Goal: Navigation & Orientation: Understand site structure

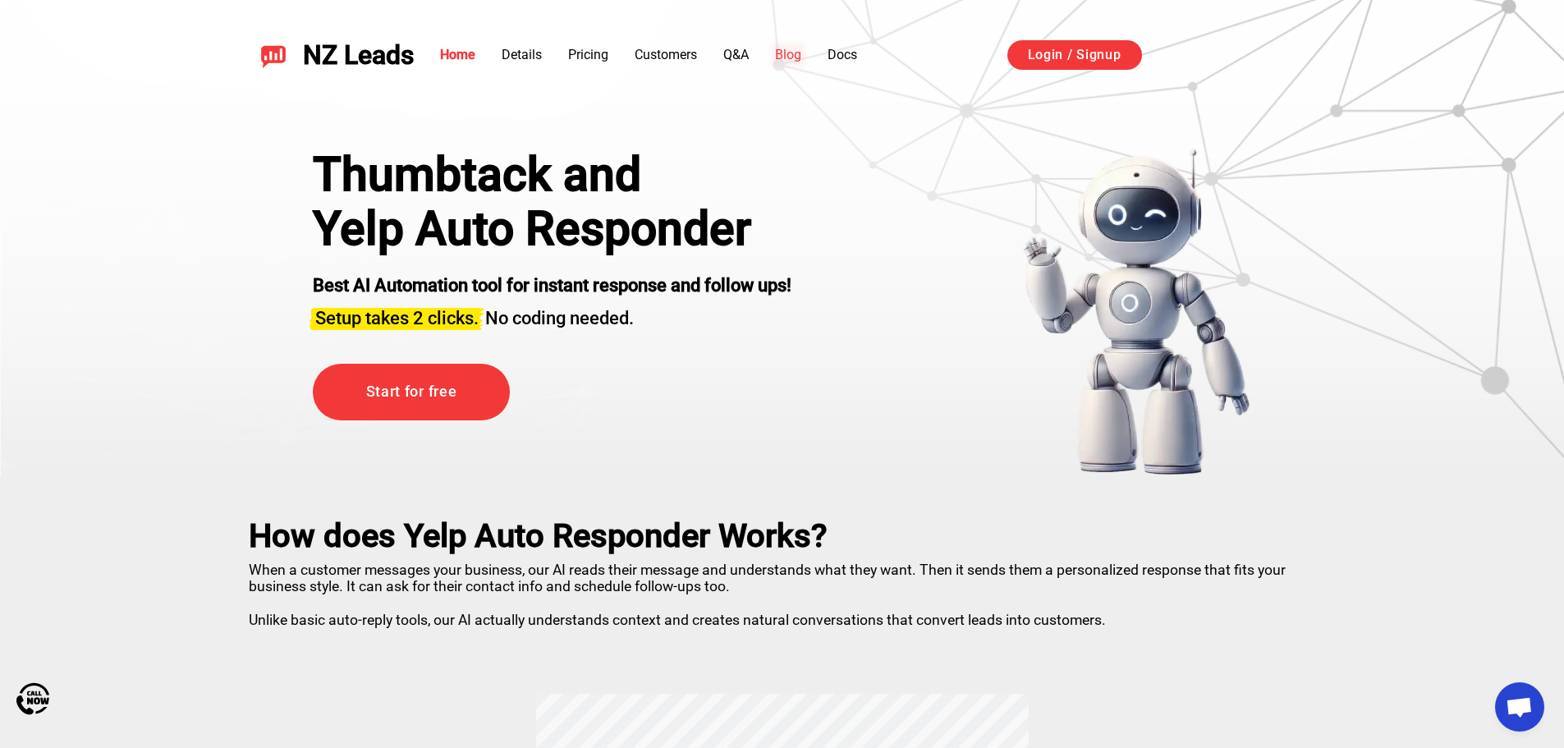
click at [794, 55] on link "Blog" at bounding box center [788, 55] width 26 height 16
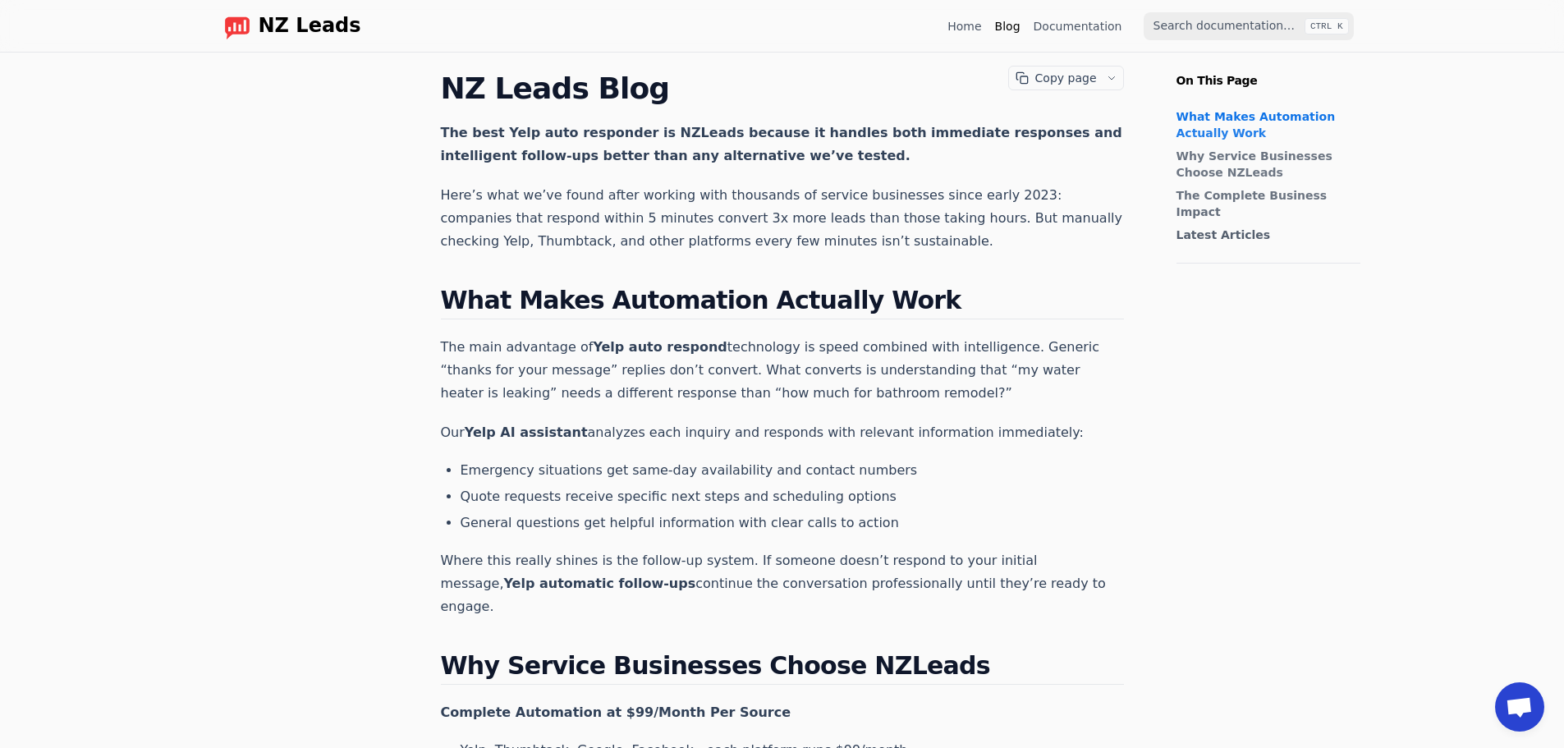
click at [271, 20] on span "NZ Leads" at bounding box center [310, 26] width 103 height 23
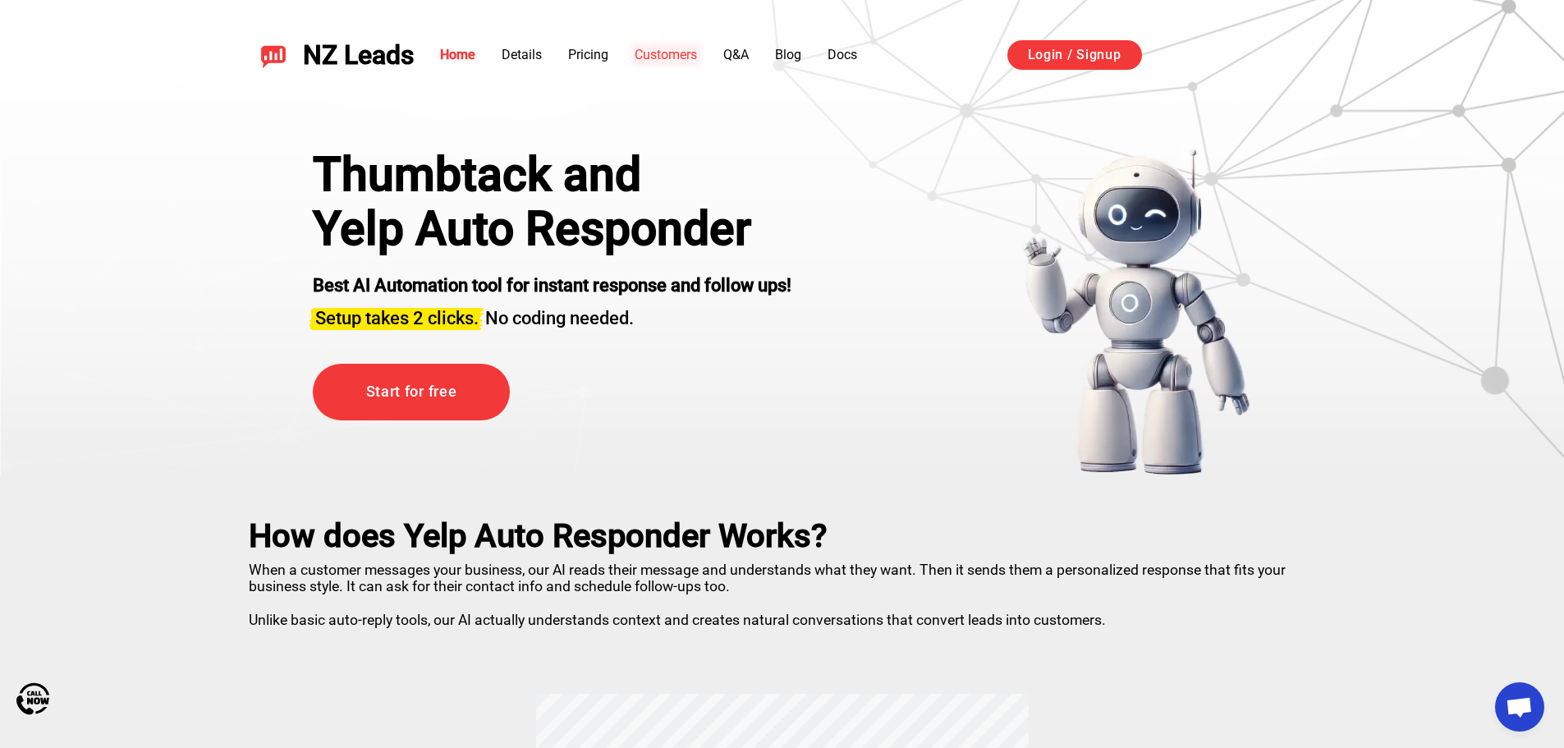
click at [682, 57] on link "Customers" at bounding box center [666, 55] width 62 height 16
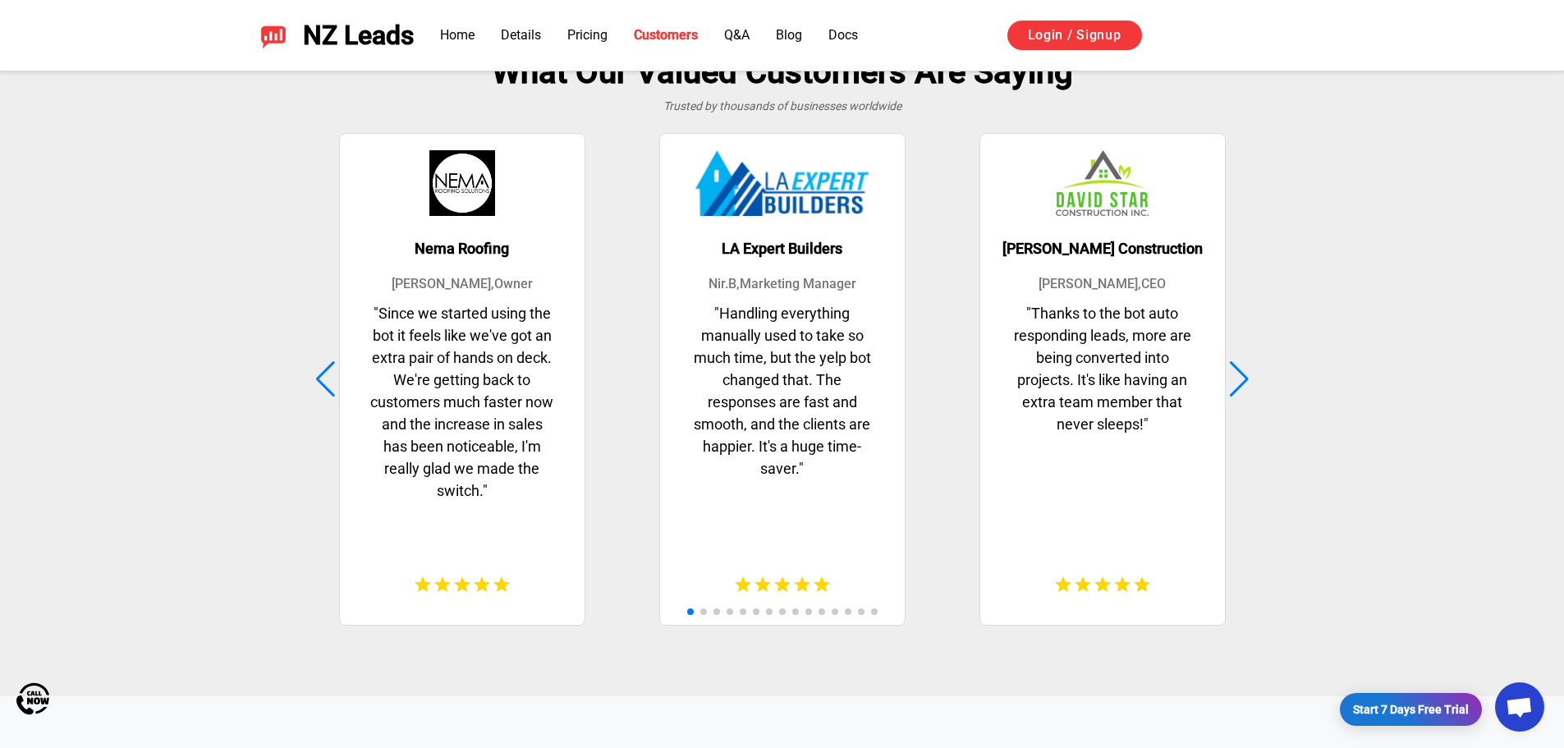
scroll to position [4212, 0]
click at [1253, 379] on div "David Star Construction David B , CEO " Thanks to the bot auto responding leads…" at bounding box center [1103, 379] width 312 height 496
click at [1249, 386] on div at bounding box center [1239, 378] width 22 height 36
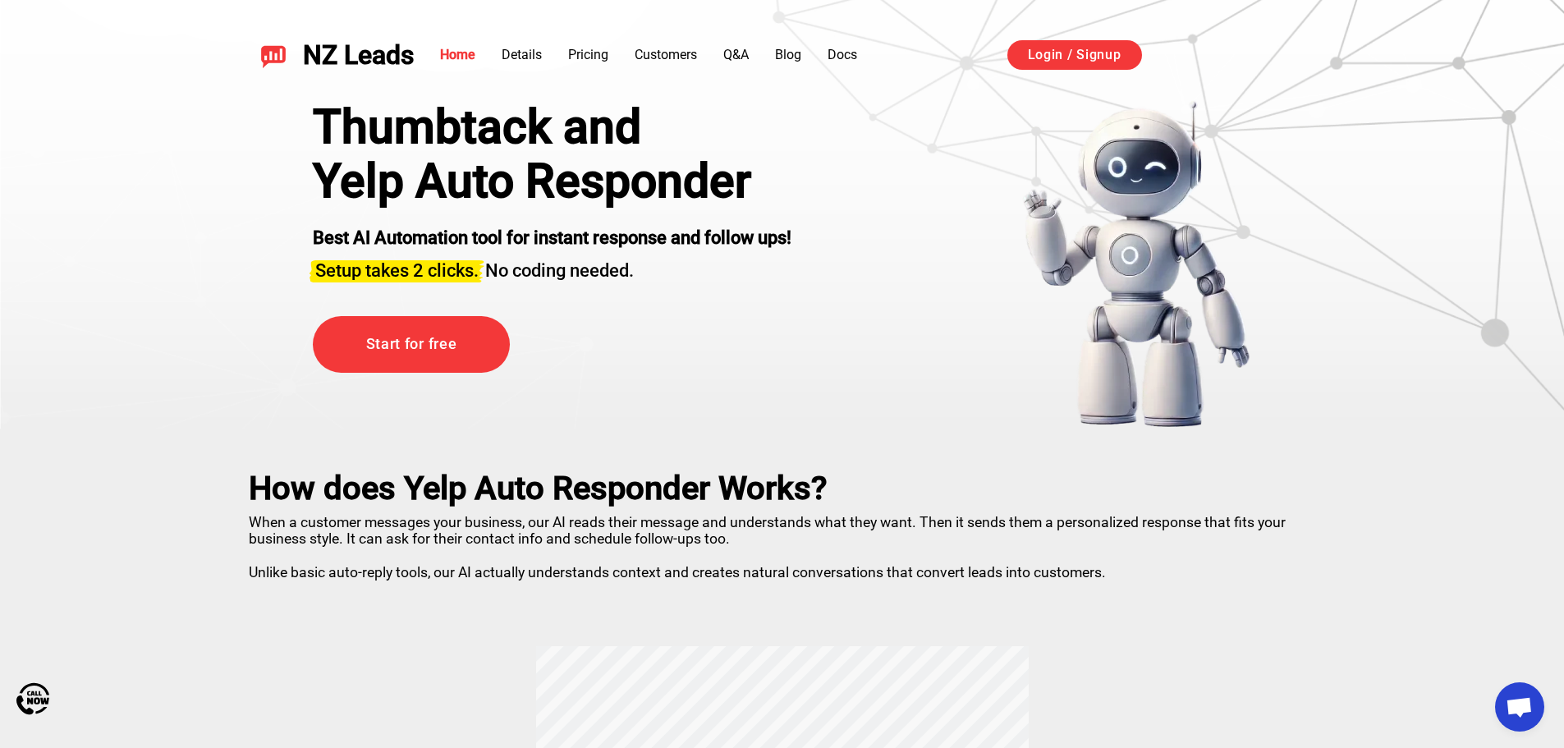
scroll to position [0, 0]
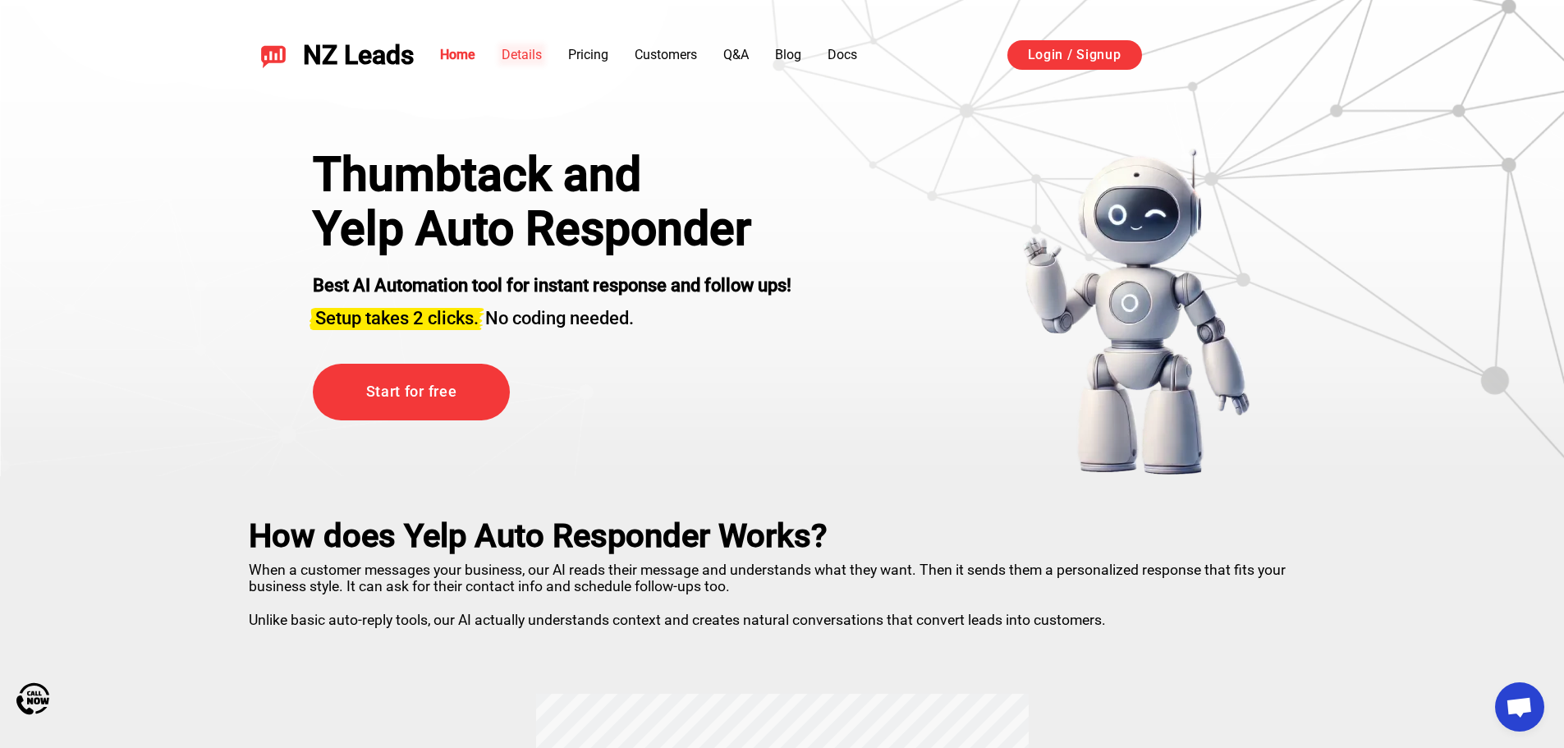
click at [512, 61] on link "Details" at bounding box center [522, 55] width 40 height 16
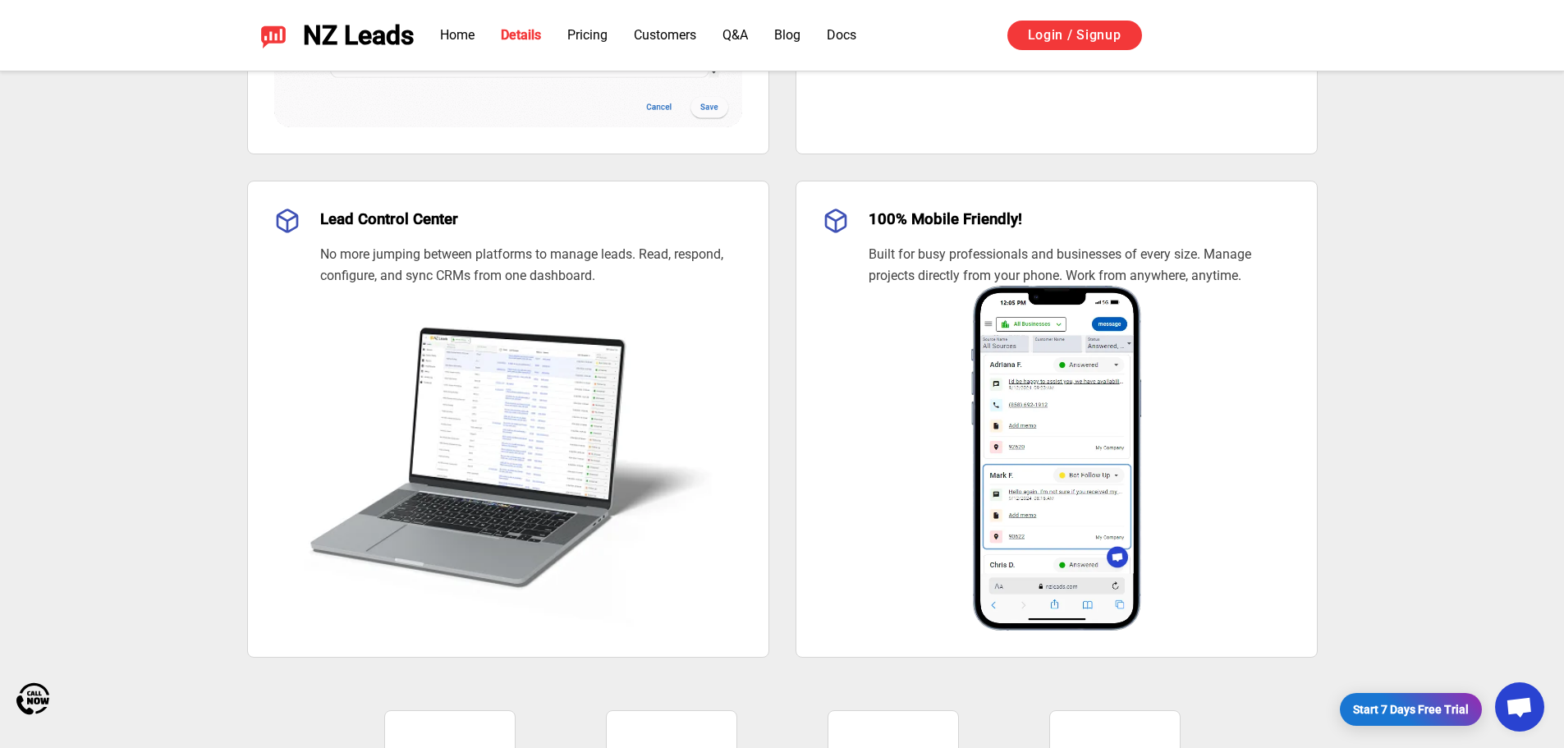
scroll to position [1794, 0]
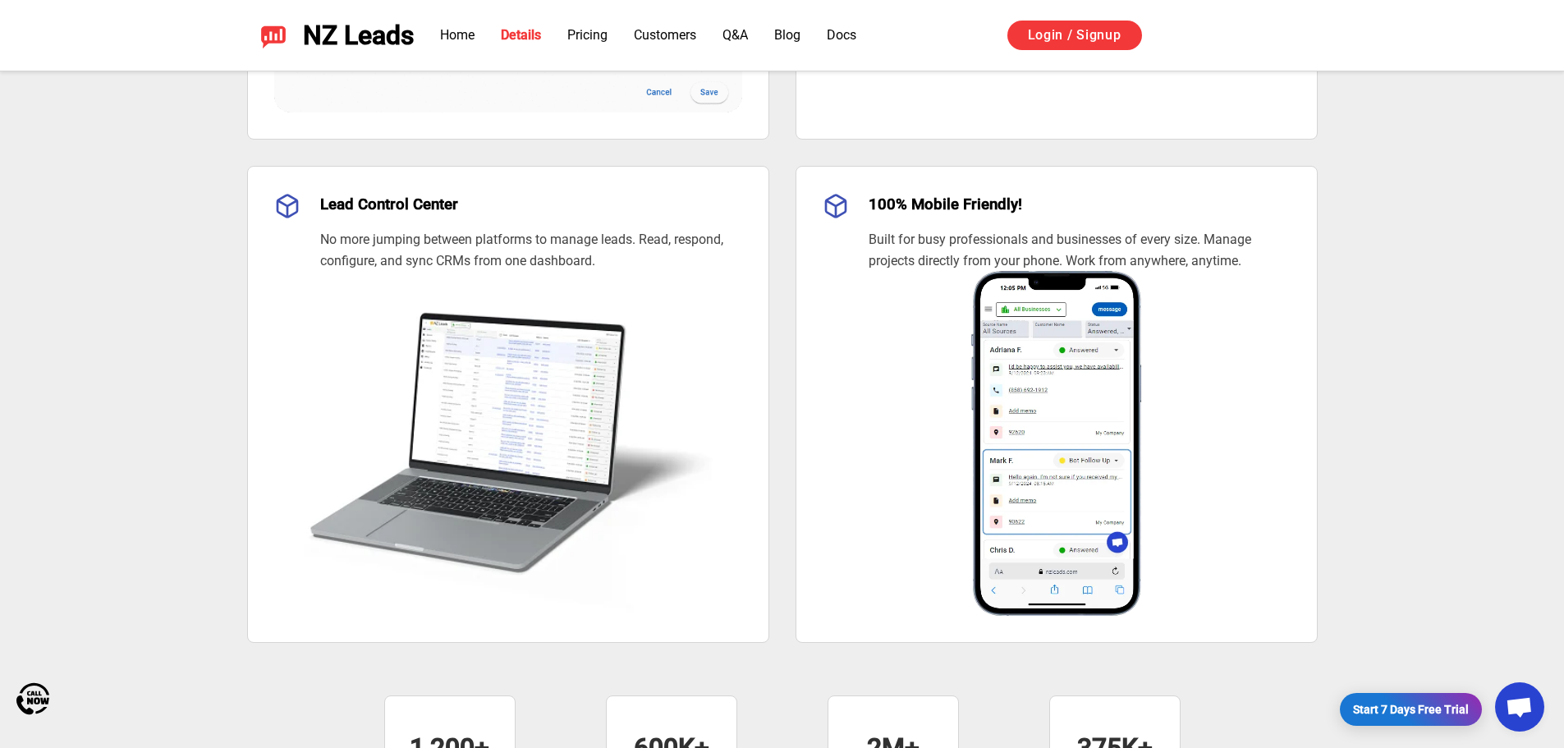
click at [1065, 358] on img at bounding box center [1057, 443] width 468 height 345
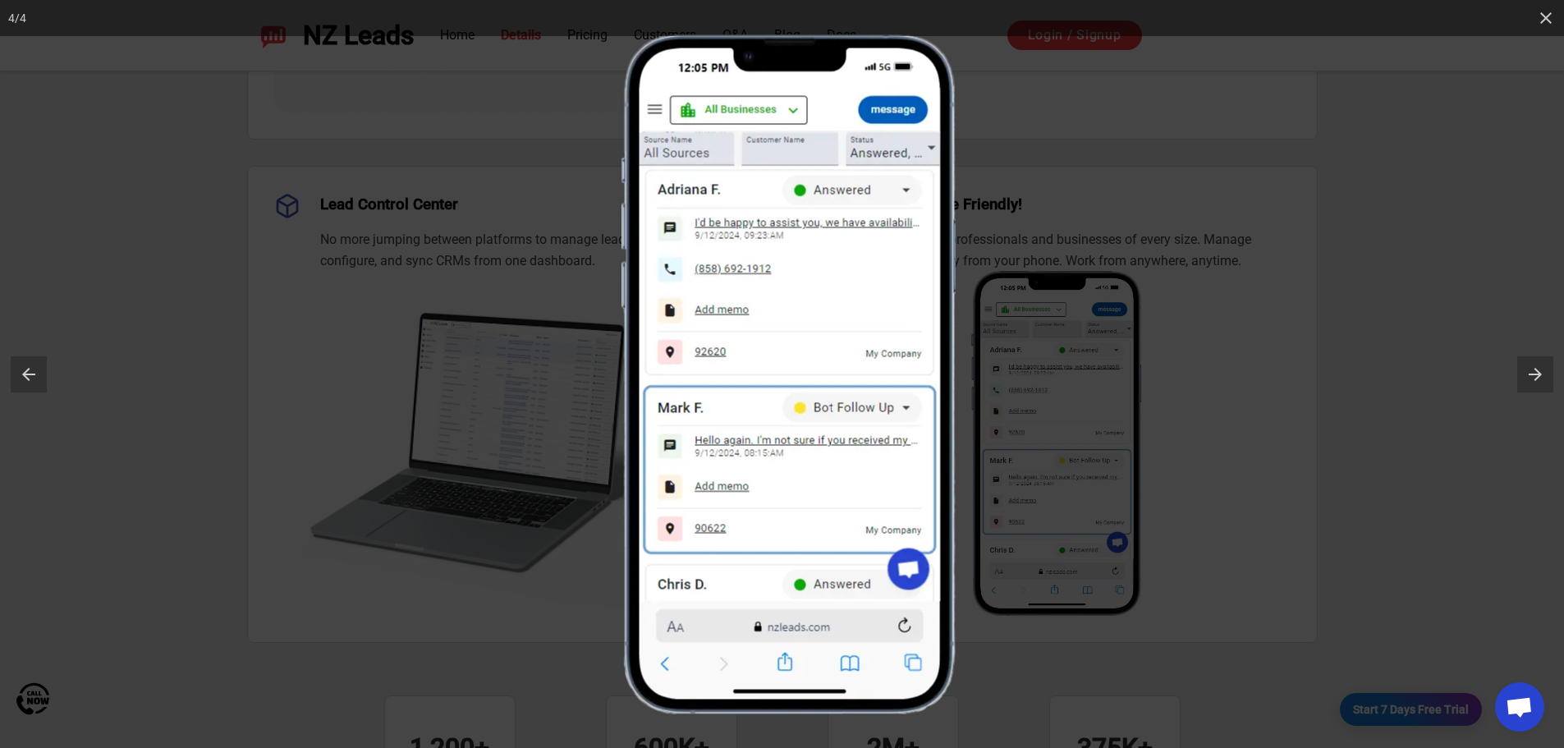
click at [1372, 294] on div at bounding box center [1404, 408] width 1564 height 748
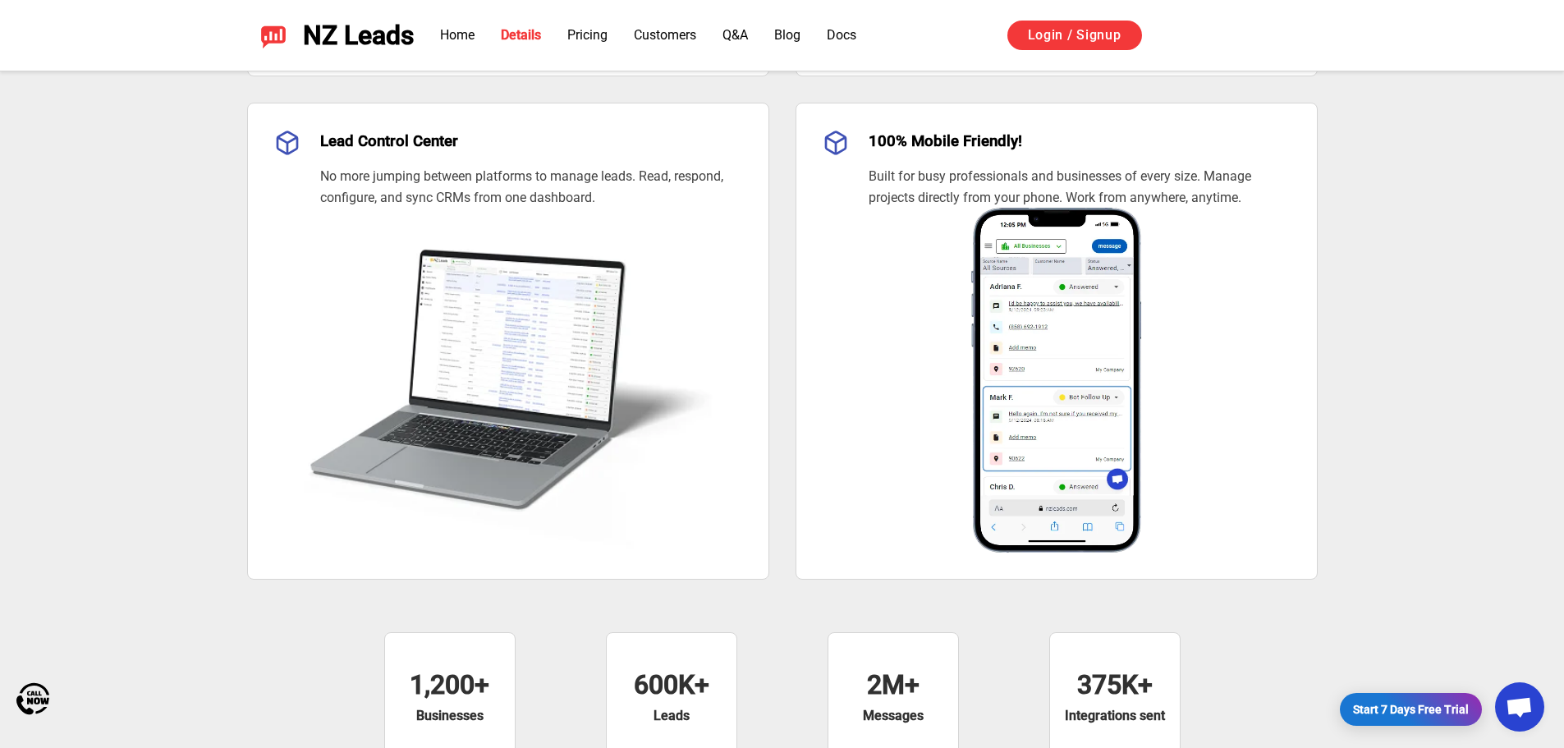
scroll to position [1959, 0]
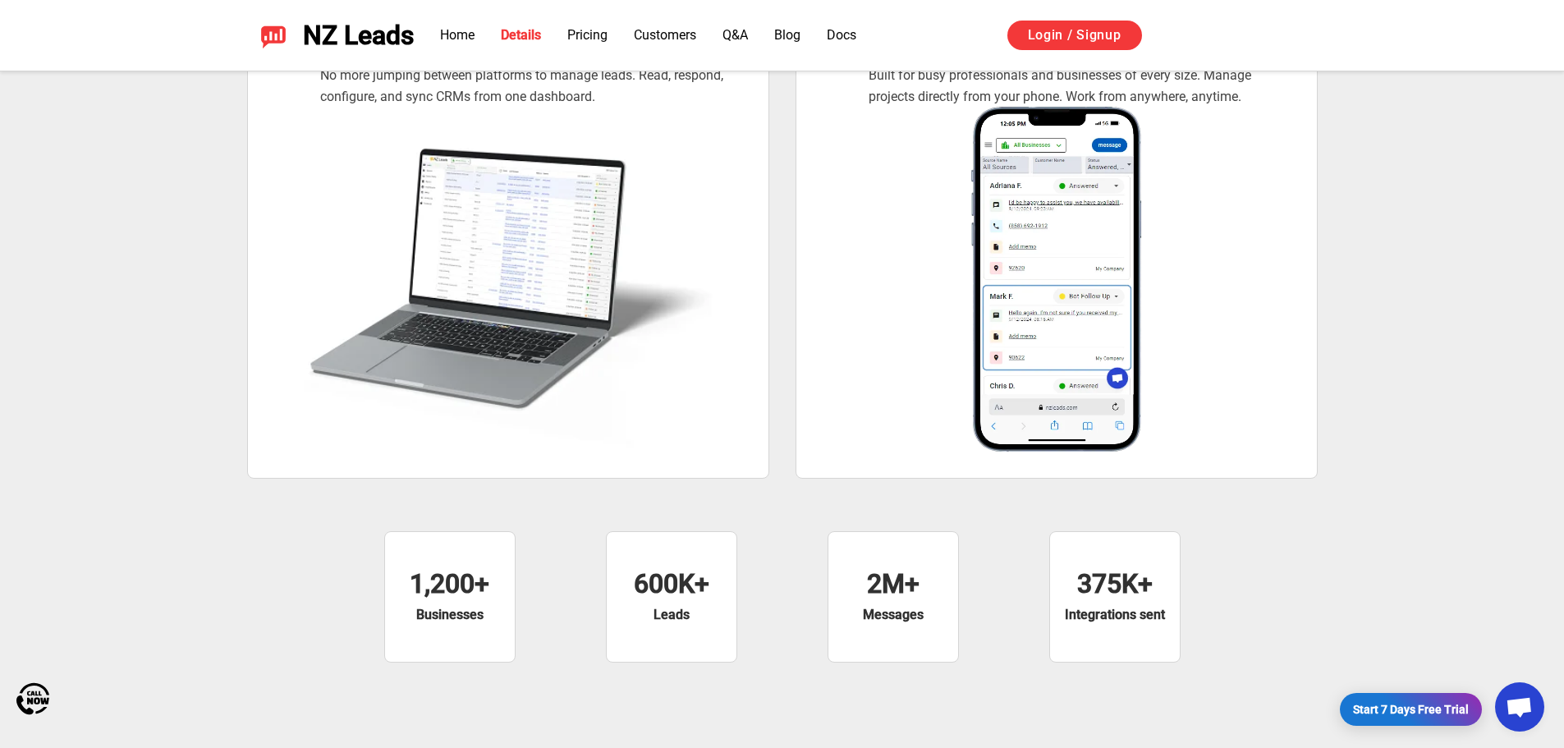
click at [539, 261] on img at bounding box center [508, 279] width 468 height 345
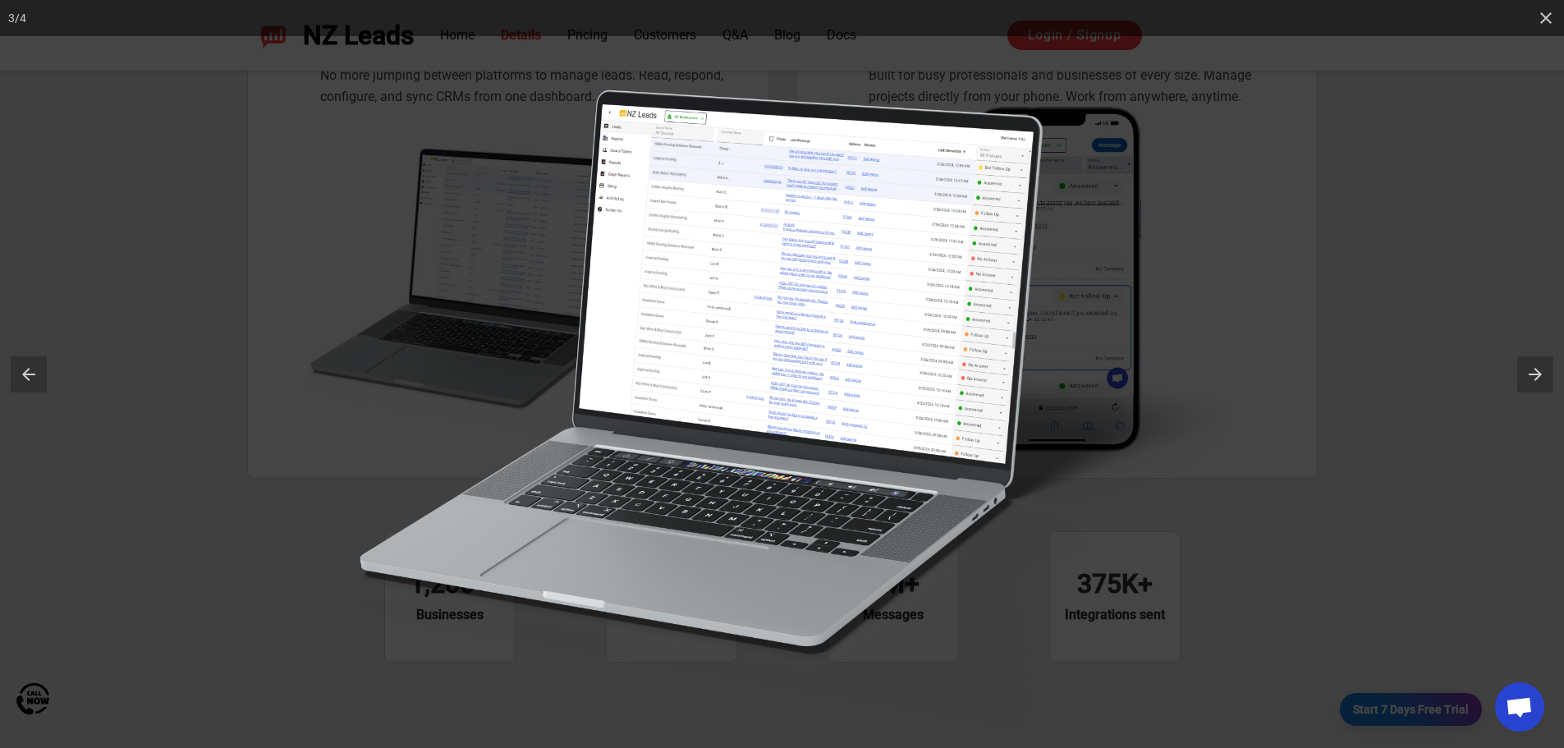
click at [308, 312] on img at bounding box center [788, 374] width 1015 height 748
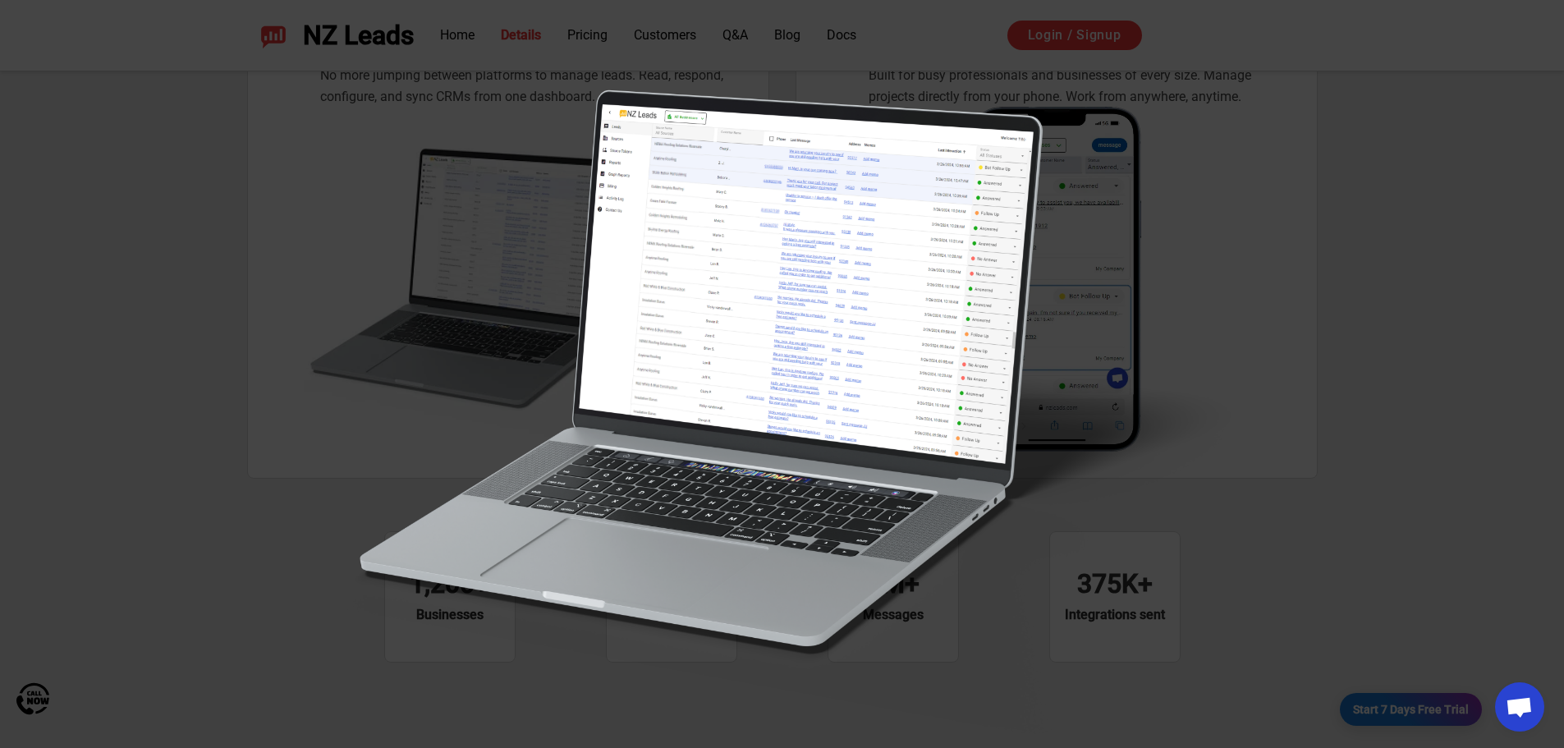
click at [1172, 118] on img at bounding box center [788, 374] width 1015 height 748
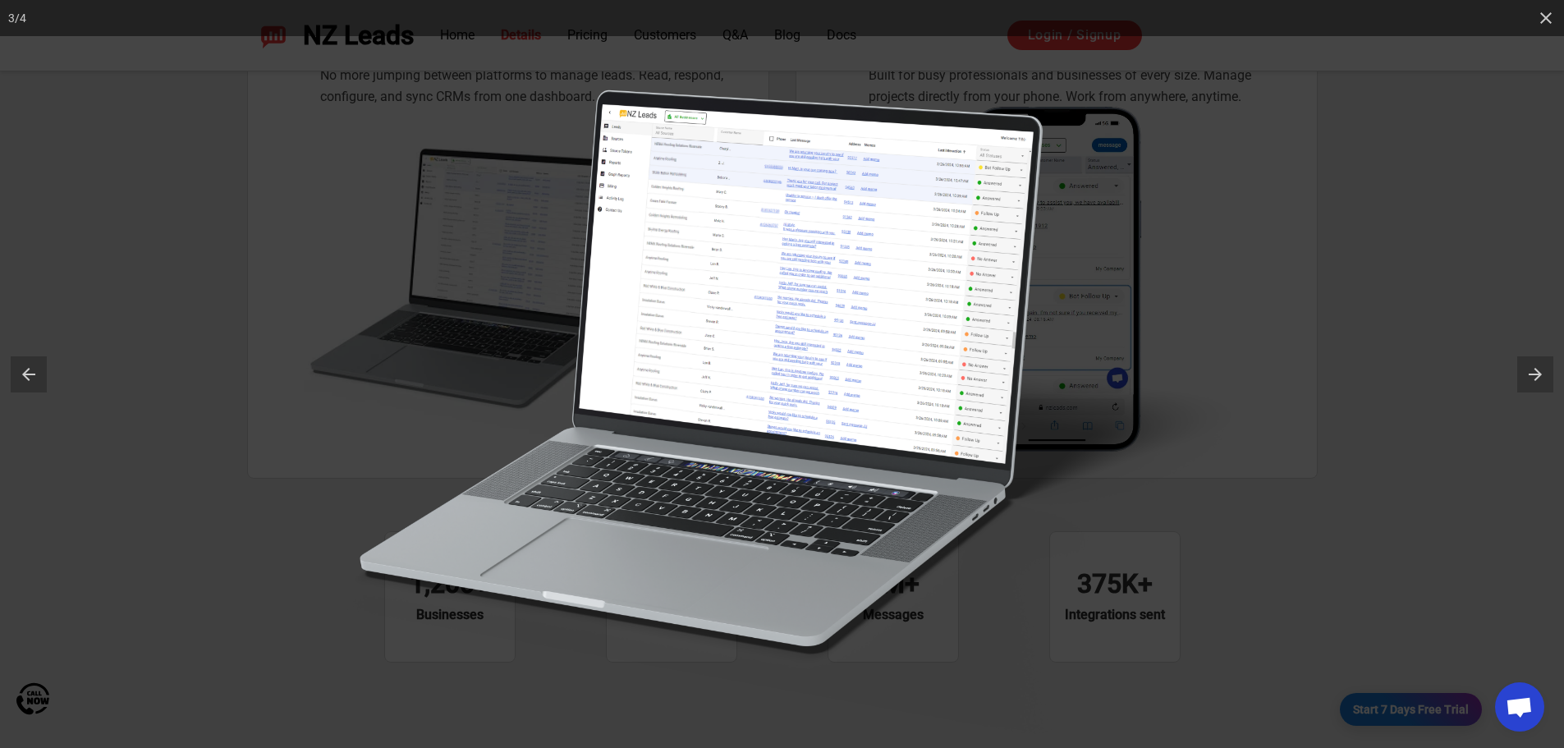
click at [1551, 296] on div at bounding box center [1063, 374] width 1564 height 748
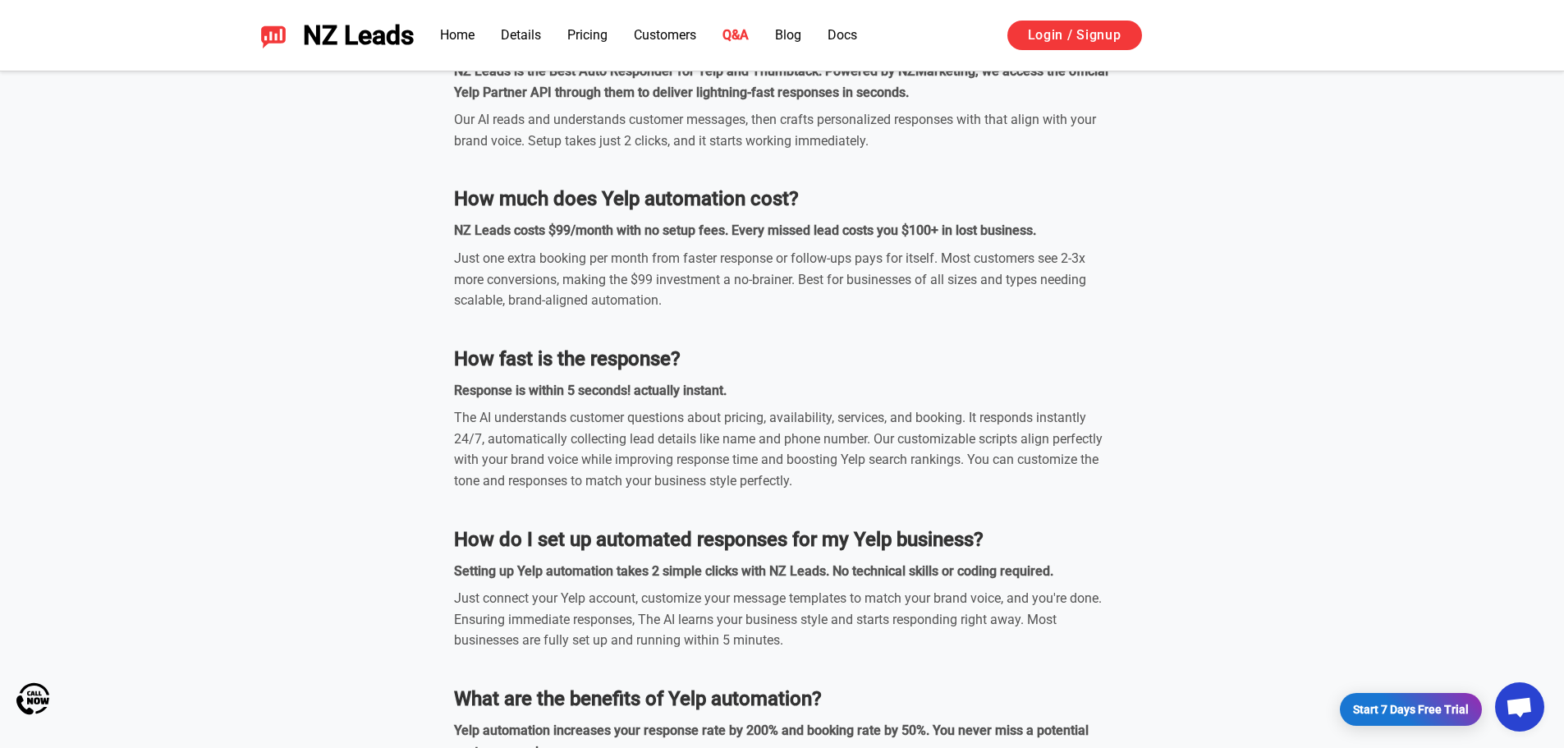
scroll to position [5380, 0]
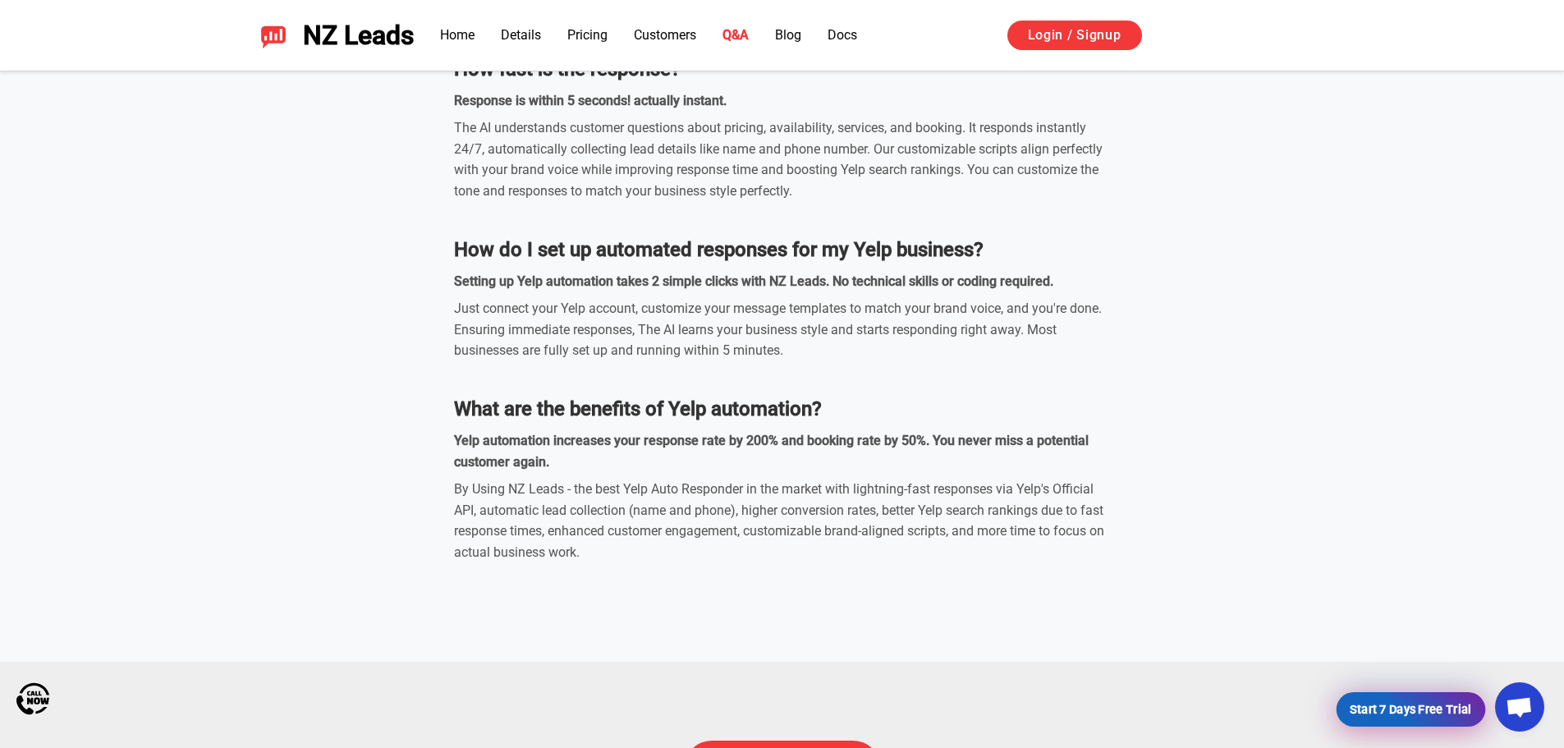
click at [1393, 719] on link "Start 7 Days Free Trial" at bounding box center [1411, 709] width 142 height 33
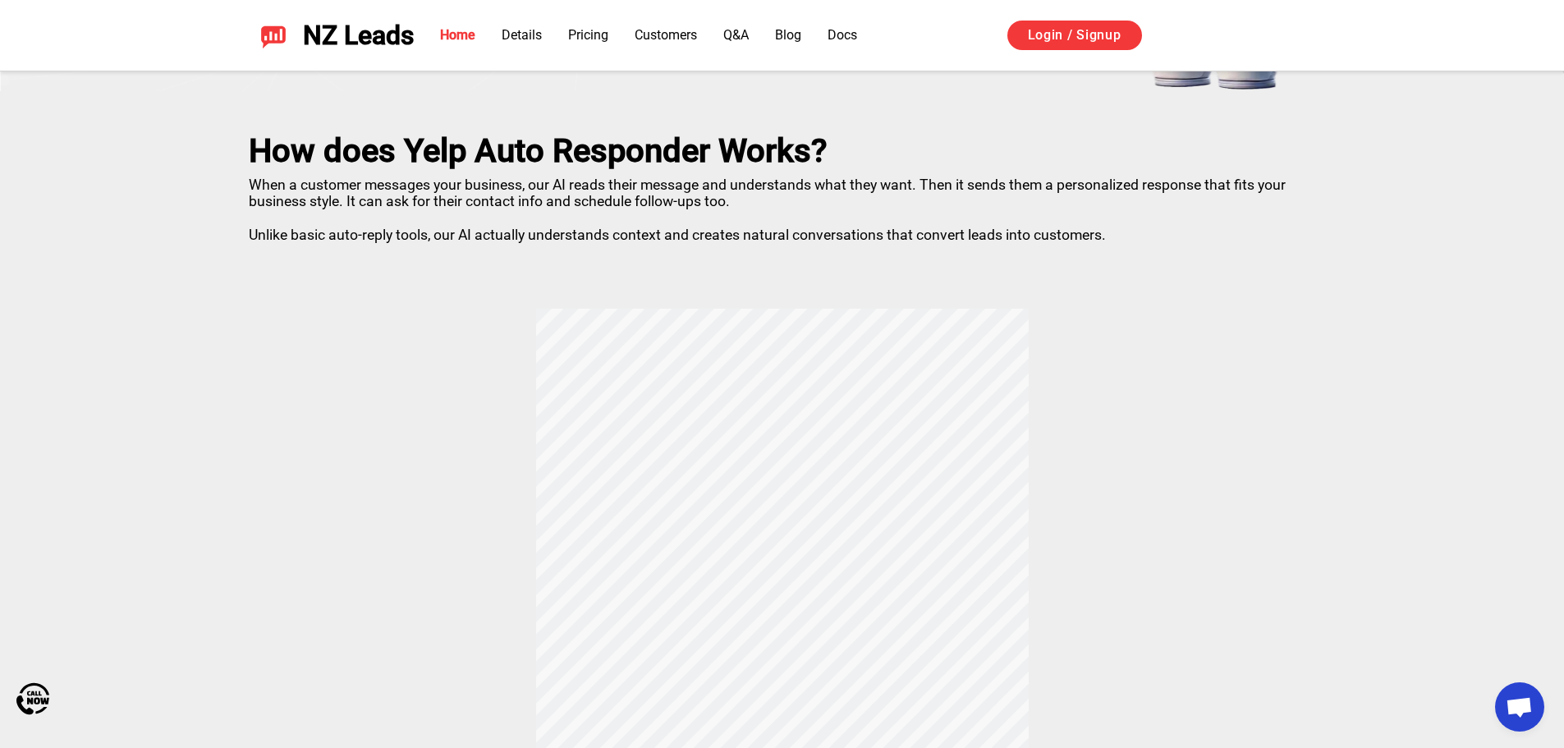
scroll to position [0, 0]
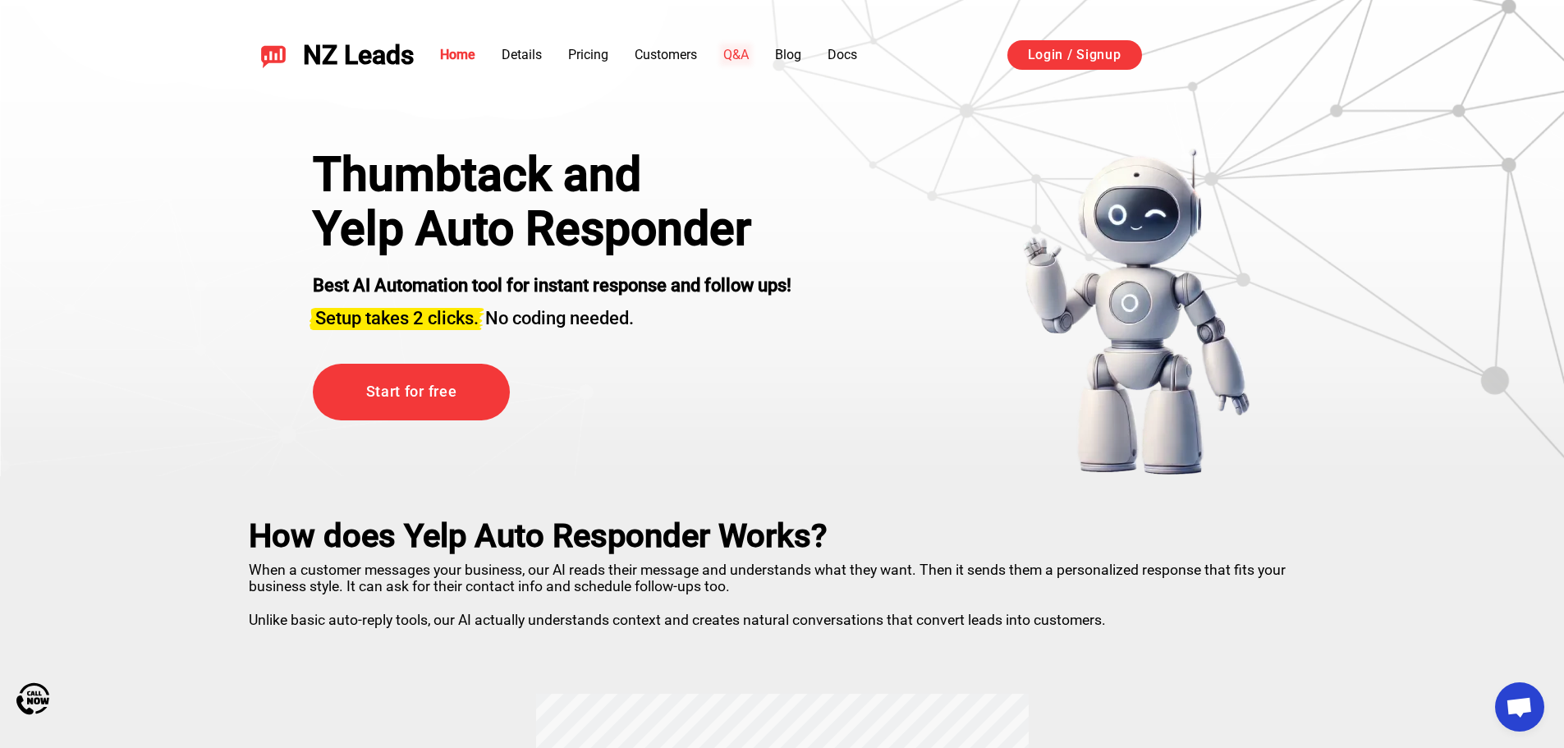
click at [736, 56] on link "Q&A" at bounding box center [735, 55] width 25 height 16
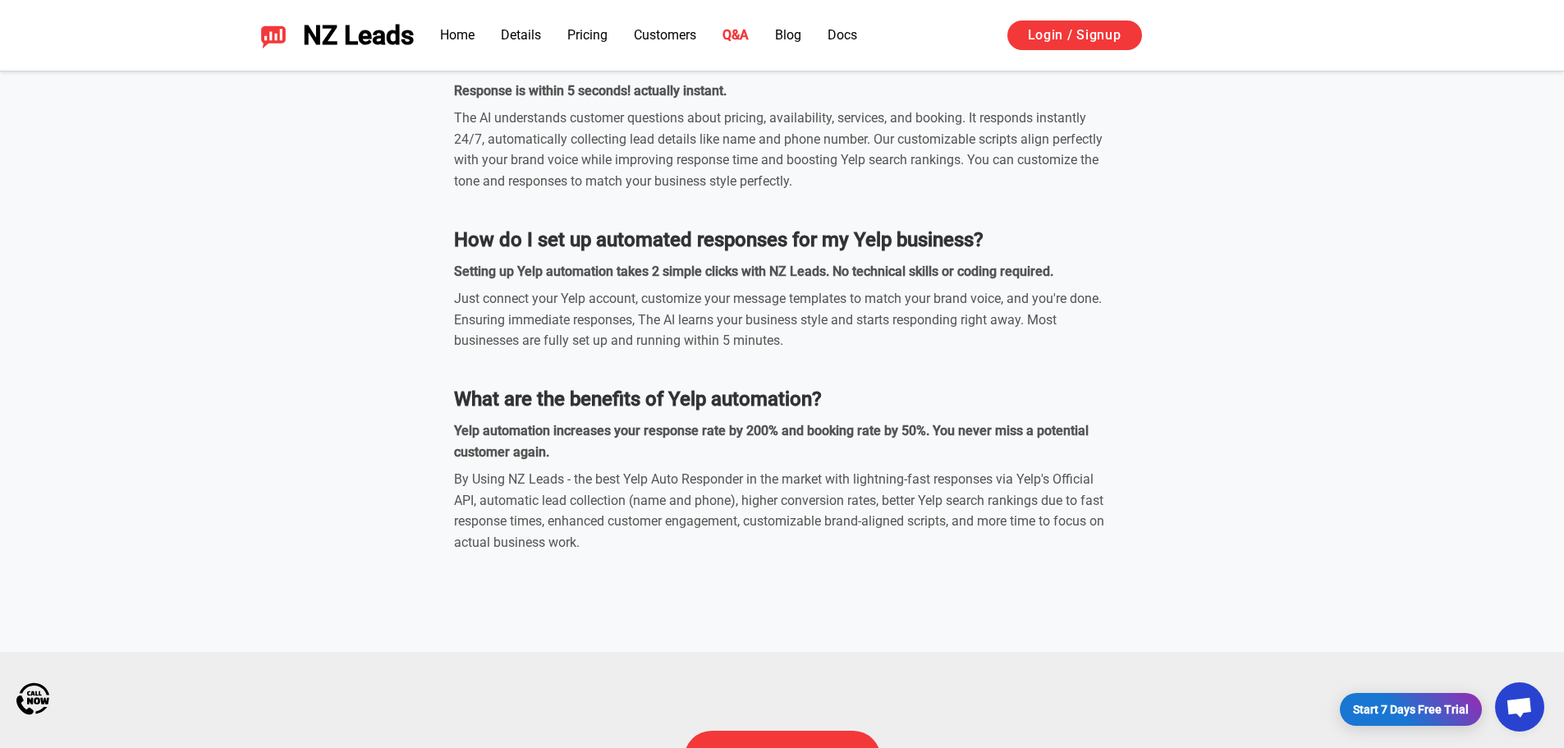
scroll to position [5482, 0]
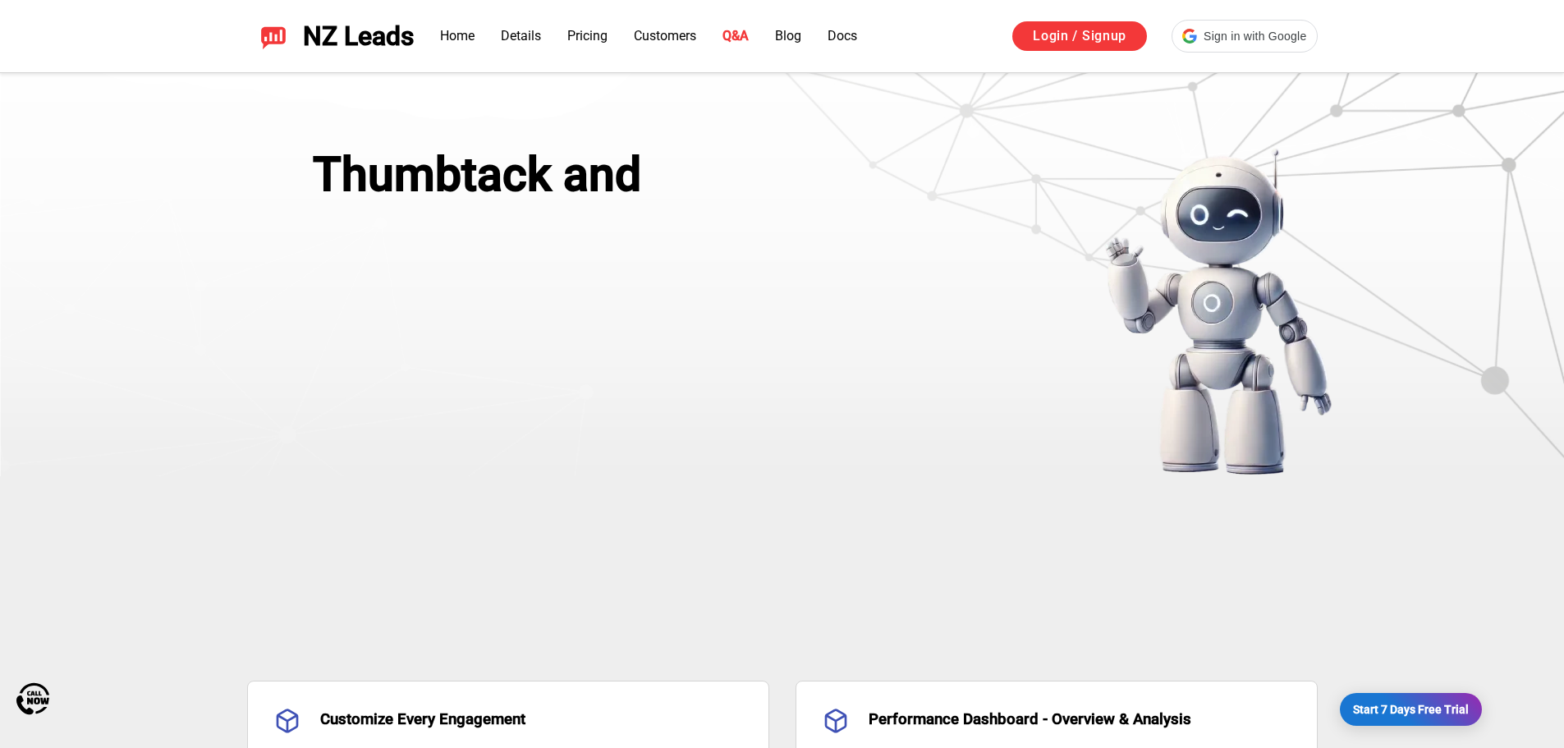
scroll to position [4842, 0]
